Goal: Task Accomplishment & Management: Use online tool/utility

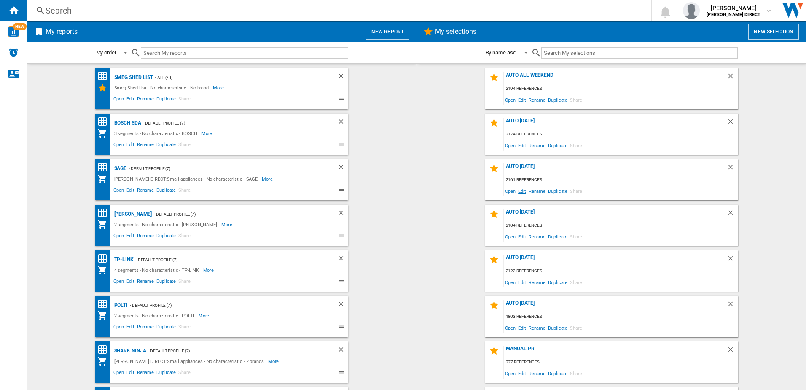
click at [523, 189] on span "Edit" at bounding box center [522, 190] width 11 height 11
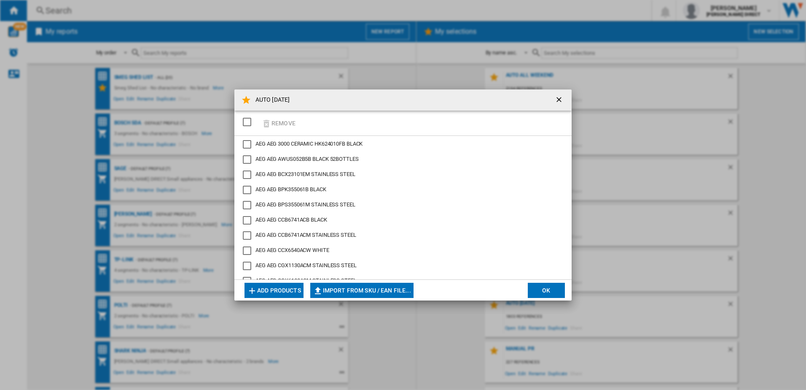
click at [249, 124] on div "SELECTIONS.EDITION_POPUP.SELECT_DESELECT" at bounding box center [247, 122] width 8 height 8
click at [286, 124] on button "Remove" at bounding box center [278, 123] width 39 height 20
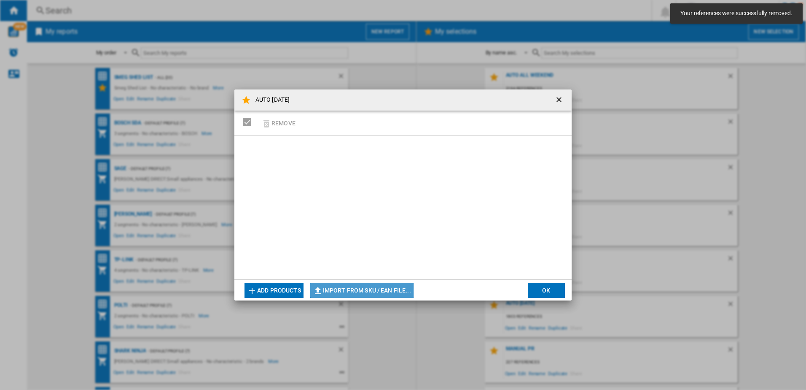
click at [333, 290] on button "Import from SKU / EAN file..." at bounding box center [361, 289] width 103 height 15
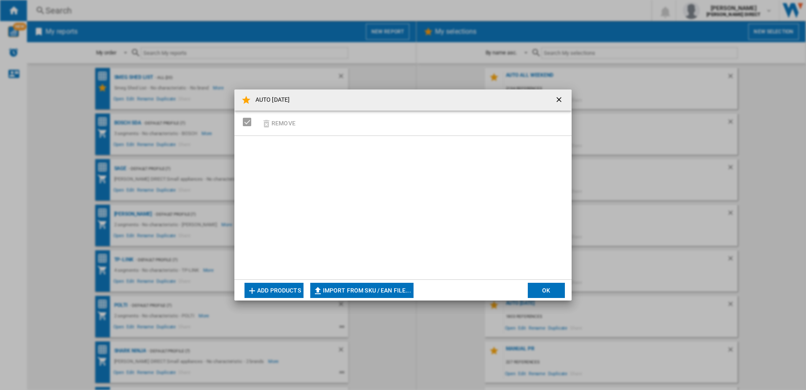
type input "**********"
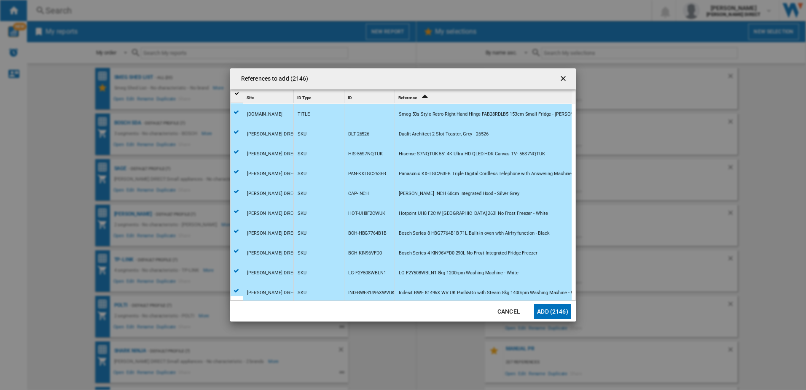
click at [567, 312] on button "Add (2146)" at bounding box center [552, 311] width 37 height 15
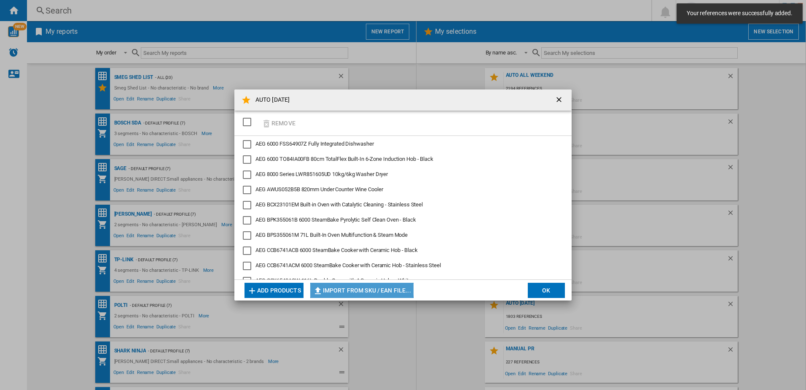
click at [350, 286] on button "Import from SKU / EAN file..." at bounding box center [361, 289] width 103 height 15
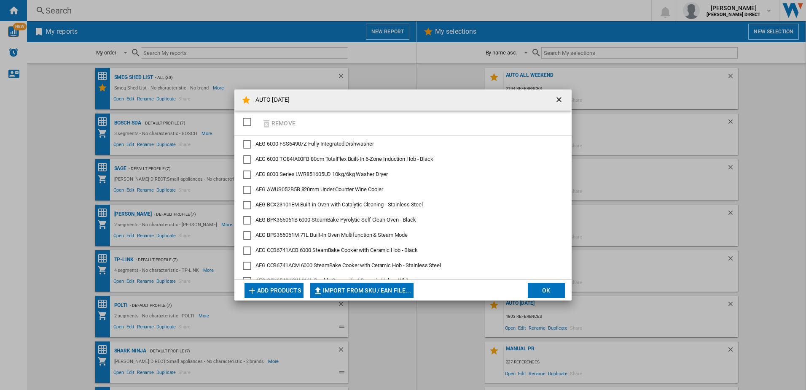
type input "**********"
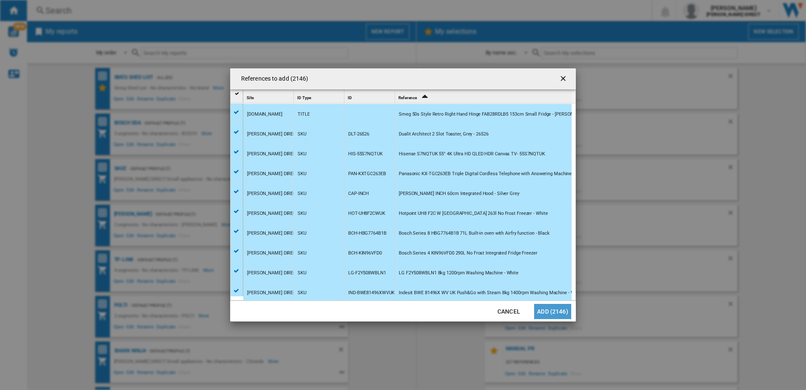
click at [551, 314] on button "Add (2146)" at bounding box center [552, 311] width 37 height 15
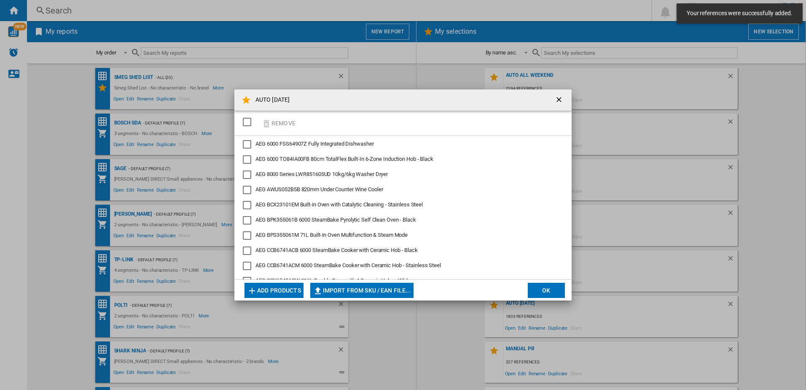
click at [563, 285] on button "OK" at bounding box center [546, 289] width 37 height 15
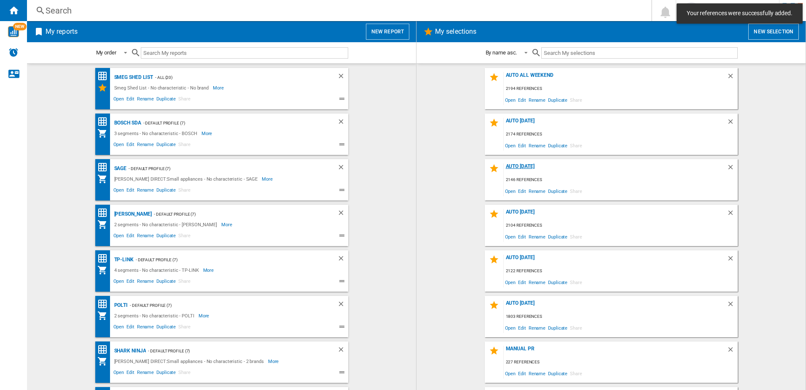
click at [513, 165] on div "AUTO [DATE]" at bounding box center [615, 168] width 223 height 11
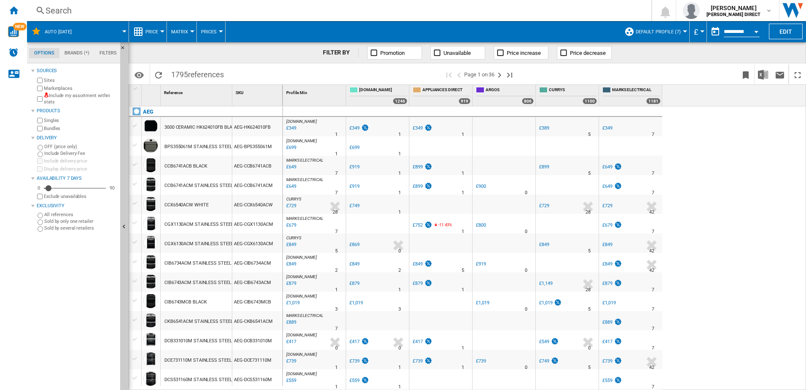
click at [36, 101] on div "Include my assortment within stats" at bounding box center [75, 98] width 81 height 13
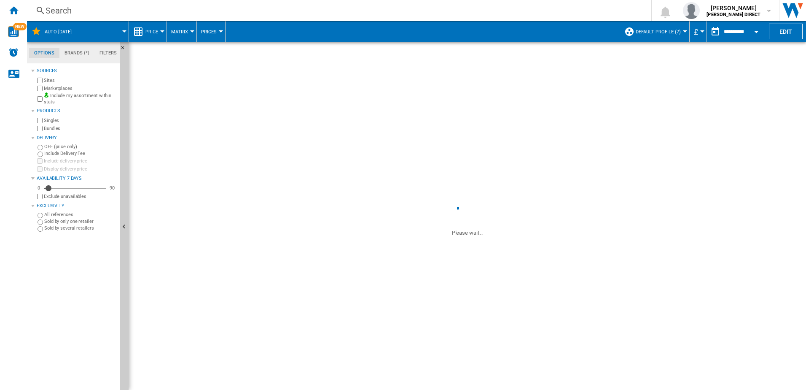
click at [44, 129] on label "Bundles" at bounding box center [80, 128] width 73 height 6
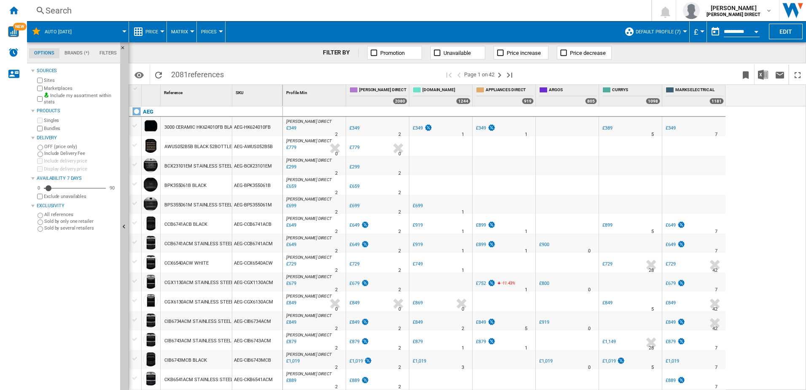
click at [55, 88] on label "Marketplaces" at bounding box center [80, 88] width 73 height 6
click at [766, 75] on img "Download in Excel" at bounding box center [763, 75] width 10 height 10
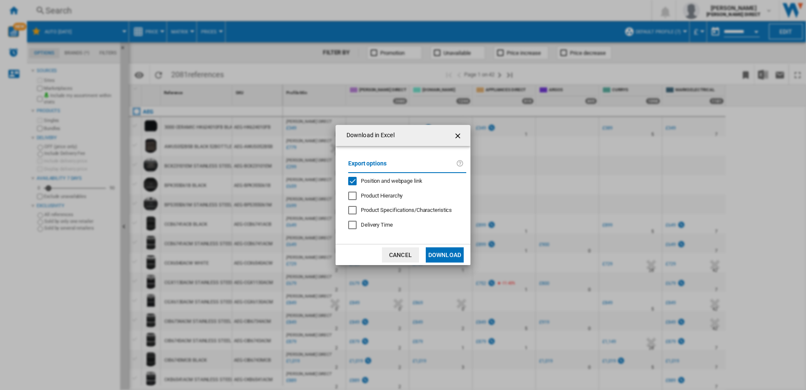
click at [387, 181] on span "Position and webpage link" at bounding box center [392, 180] width 62 height 6
click at [446, 249] on button "Download" at bounding box center [445, 254] width 38 height 15
